Goal: Complete application form

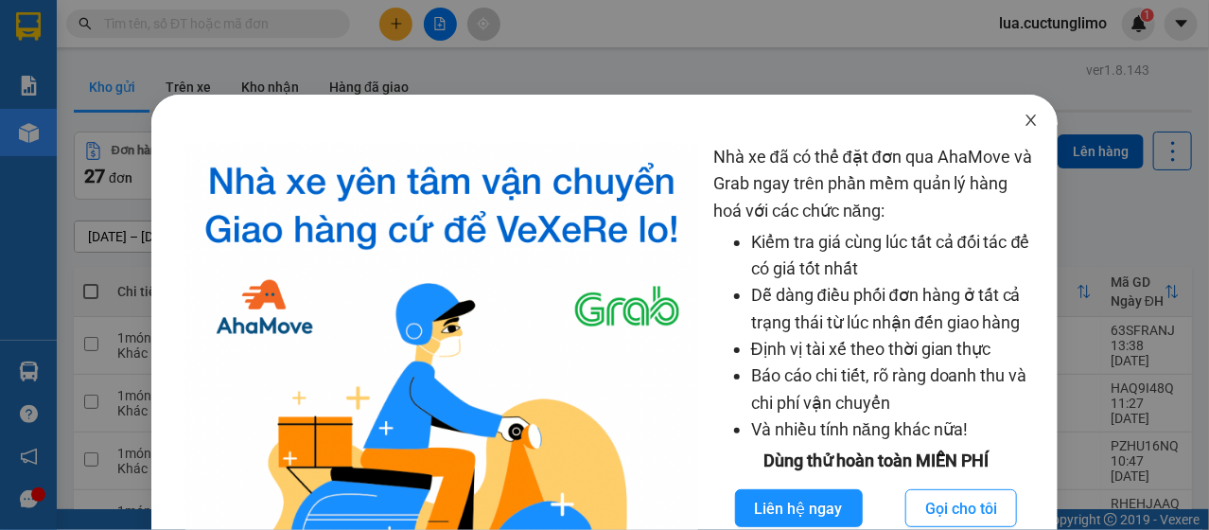
click at [1024, 121] on icon "close" at bounding box center [1031, 120] width 15 height 15
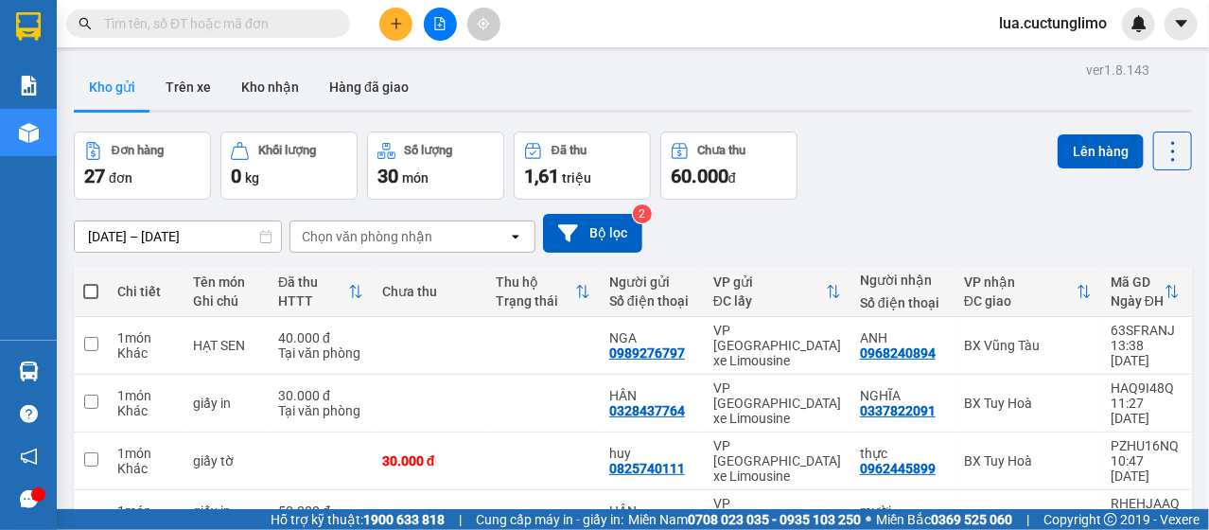
click at [383, 31] on button at bounding box center [395, 24] width 33 height 33
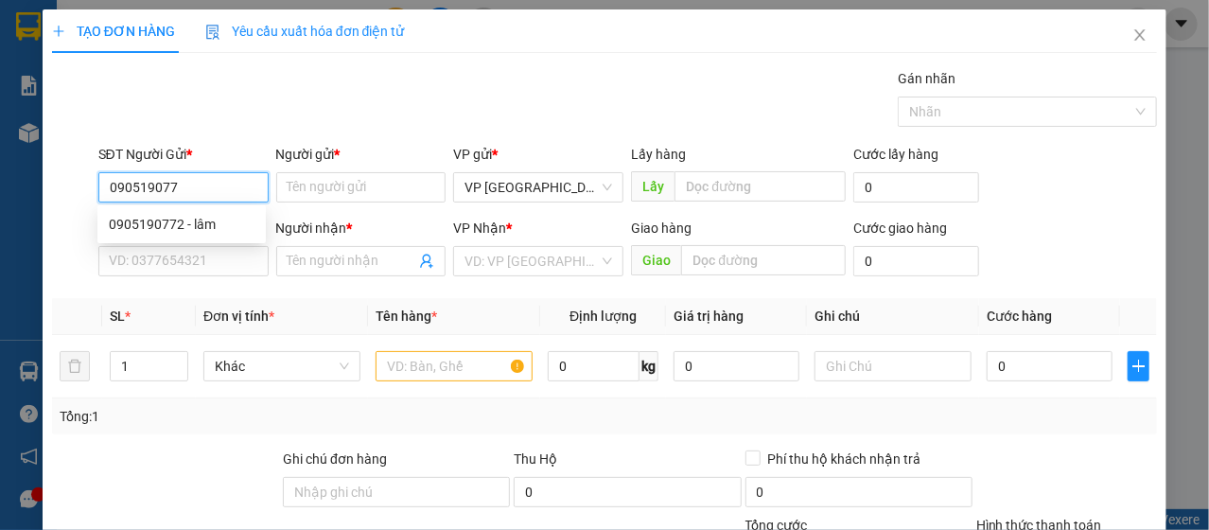
type input "0905190772"
click at [188, 224] on div "0905190772 - lâm" at bounding box center [182, 224] width 146 height 21
type input "lâm"
type input "0918686549"
type input "huệ"
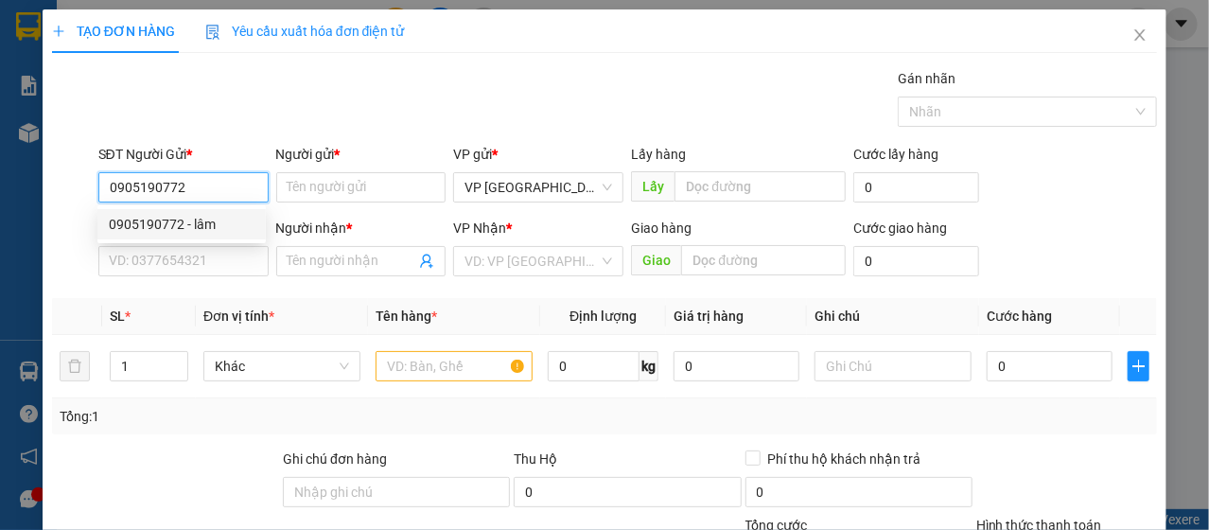
type input "trạm thu phí tân an"
type input "50.000"
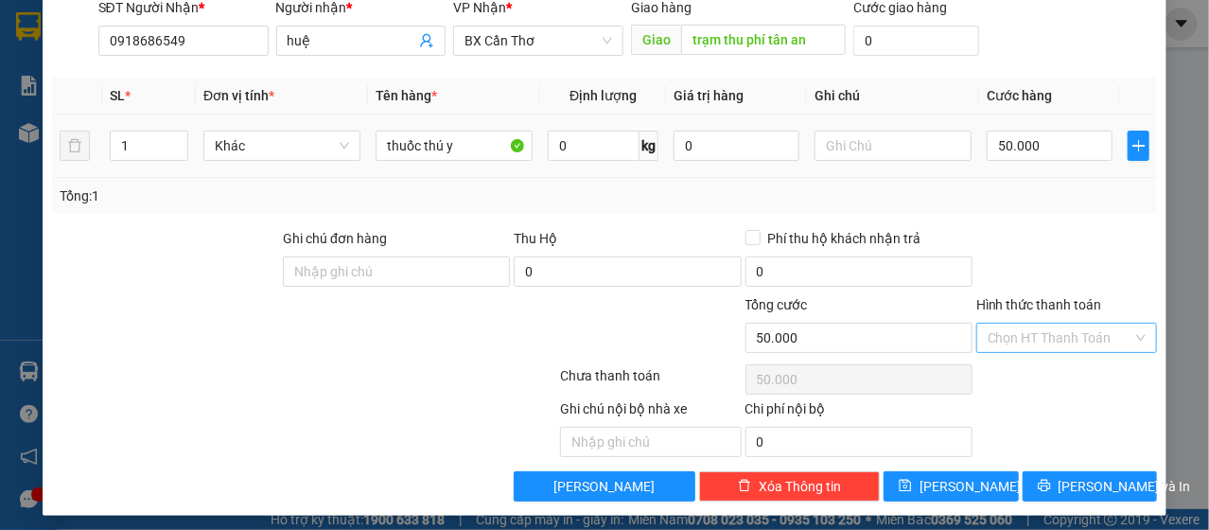
scroll to position [227, 0]
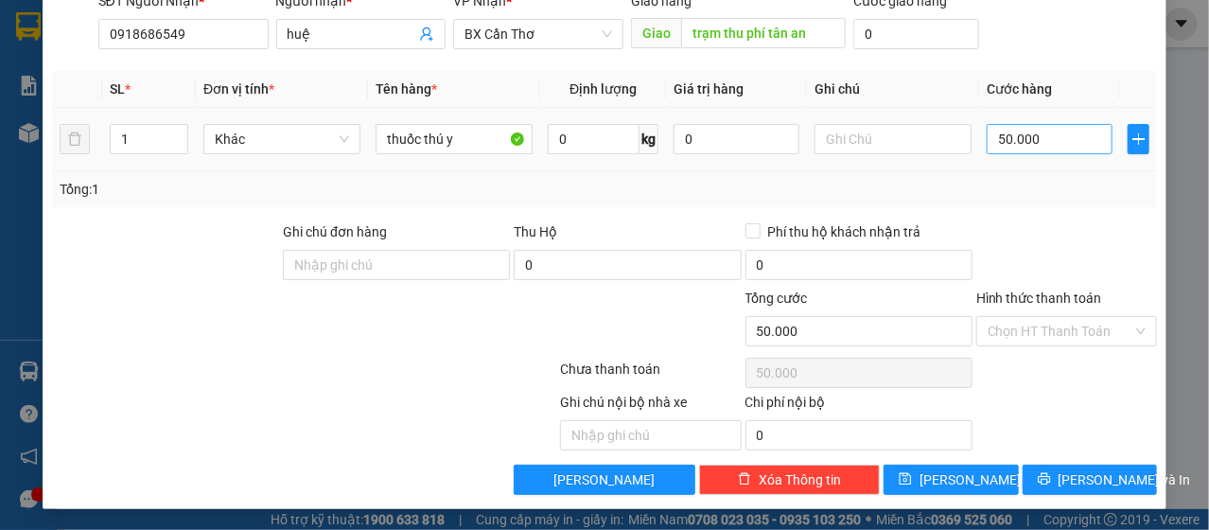
type input "0905190772"
click at [1065, 139] on input "50.000" at bounding box center [1050, 139] width 126 height 30
type input "7"
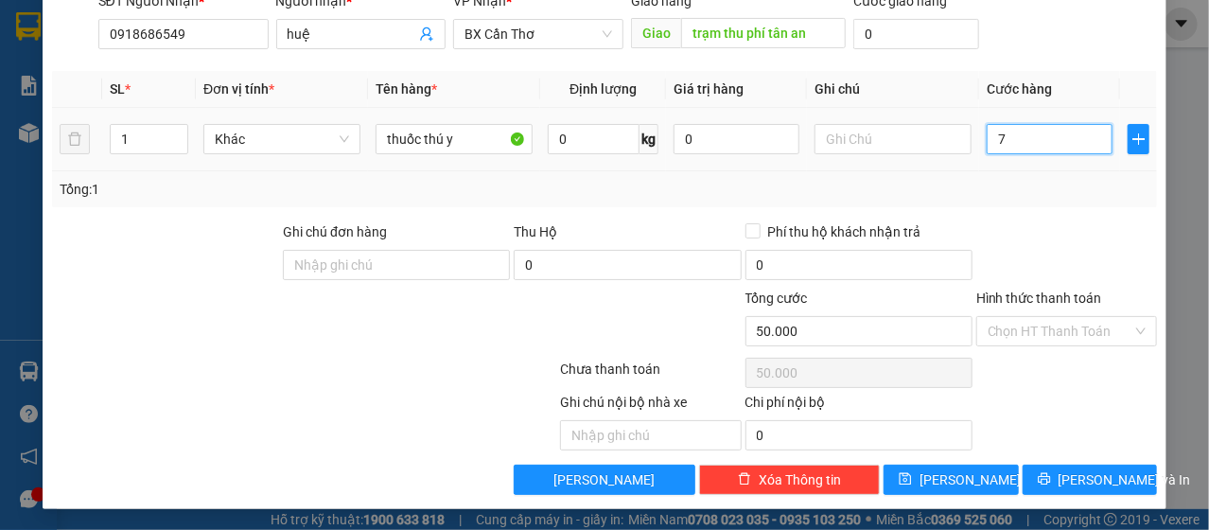
type input "7"
type input "70"
type input "700"
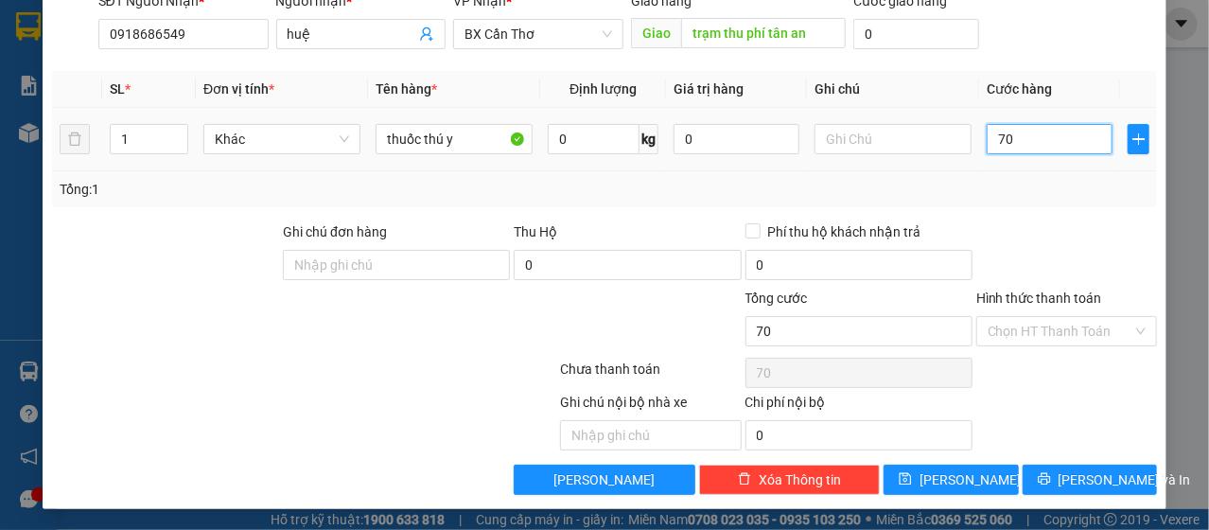
type input "700"
type input "7.000"
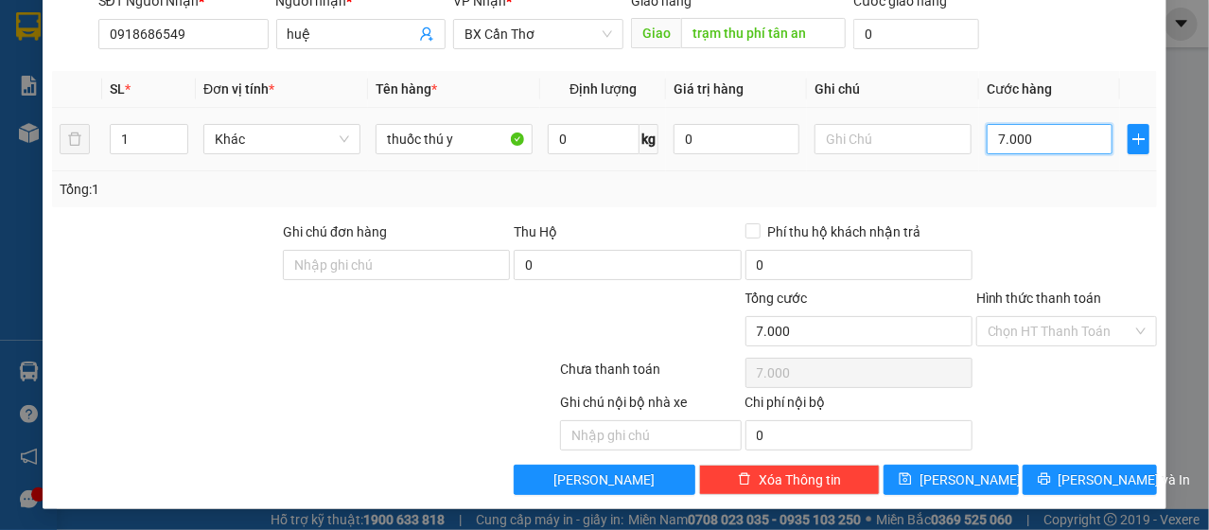
type input "70.000"
click at [1050, 320] on input "Hình thức thanh toán" at bounding box center [1060, 331] width 145 height 28
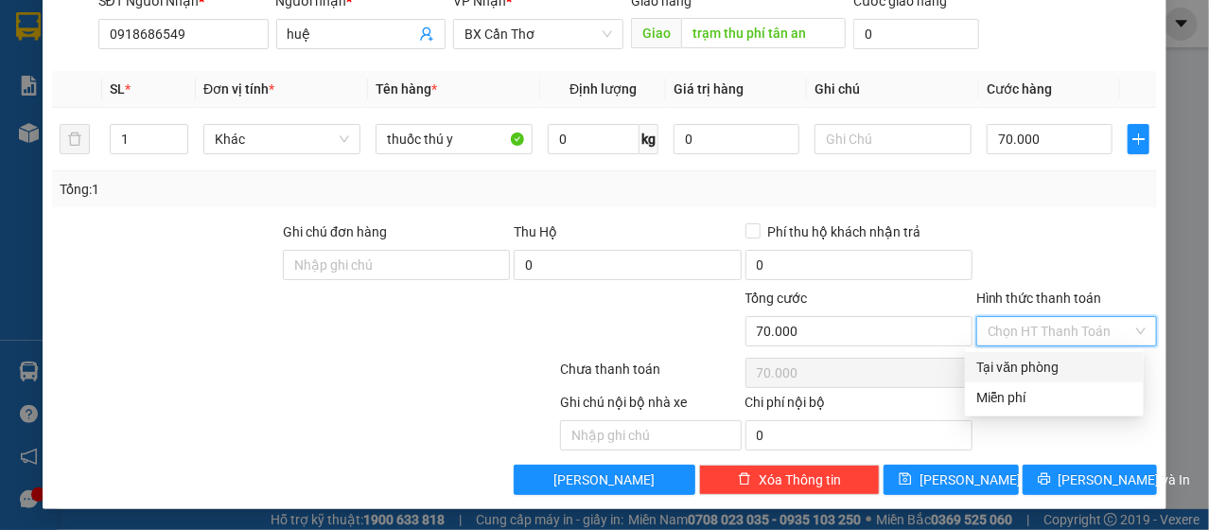
drag, startPoint x: 1028, startPoint y: 360, endPoint x: 1081, endPoint y: 446, distance: 100.3
click at [1029, 363] on div "Tại văn phòng" at bounding box center [1054, 367] width 156 height 21
type input "0"
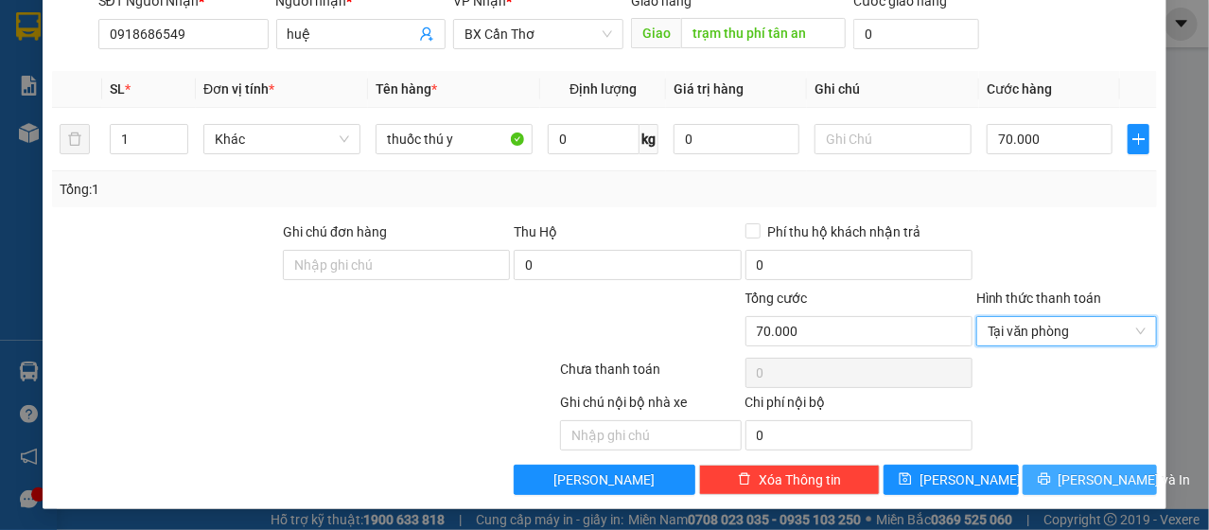
click at [1089, 482] on span "[PERSON_NAME] và In" at bounding box center [1125, 479] width 132 height 21
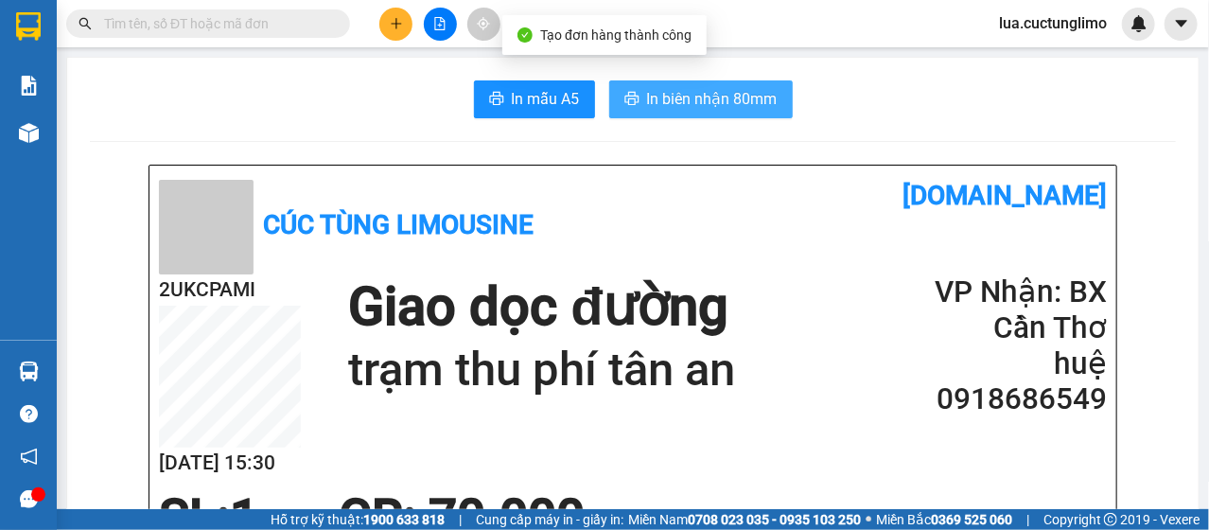
drag, startPoint x: 728, startPoint y: 97, endPoint x: 735, endPoint y: 90, distance: 10.7
click at [729, 97] on span "In biên nhận 80mm" at bounding box center [712, 99] width 131 height 24
